Goal: Find specific page/section: Find specific page/section

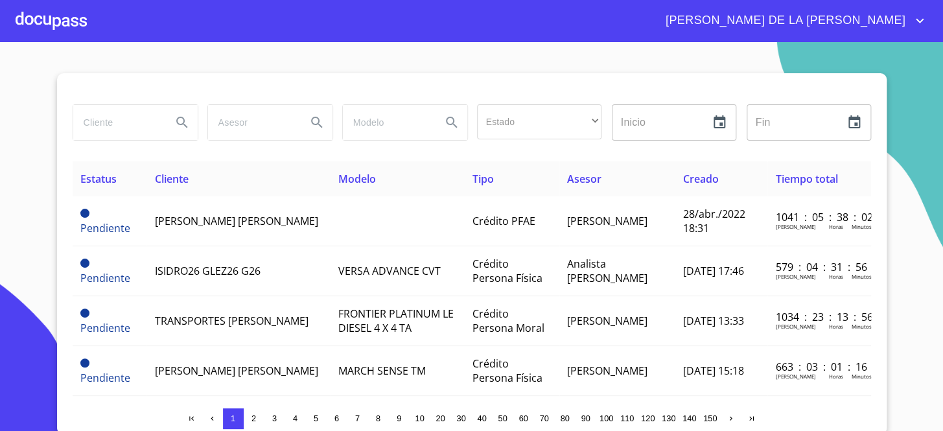
click at [121, 116] on input "search" at bounding box center [117, 122] width 88 height 35
type input "CAJA POPULAR"
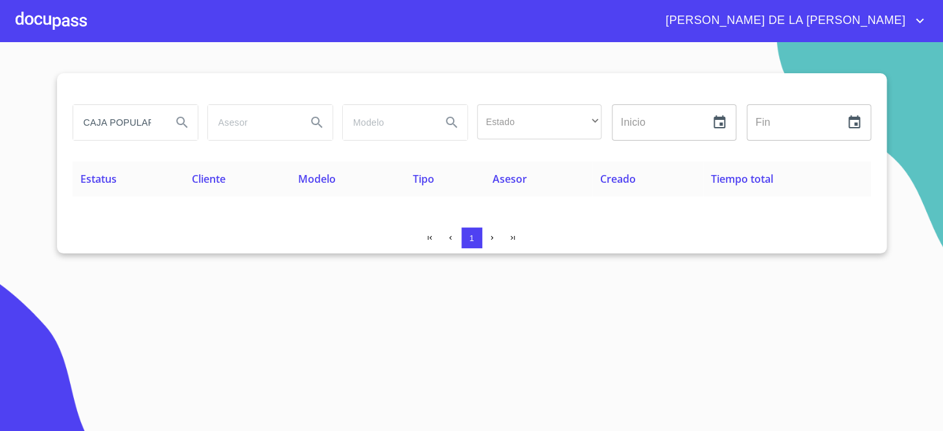
scroll to position [0, 0]
drag, startPoint x: 158, startPoint y: 121, endPoint x: 0, endPoint y: 124, distance: 158.2
click at [0, 124] on section "CAJA POPULAR Estado ​ ​ Inicio ​ Fin ​ Estatus Cliente Modelo Tipo Asesor Cread…" at bounding box center [471, 236] width 943 height 389
